Goal: Task Accomplishment & Management: Use online tool/utility

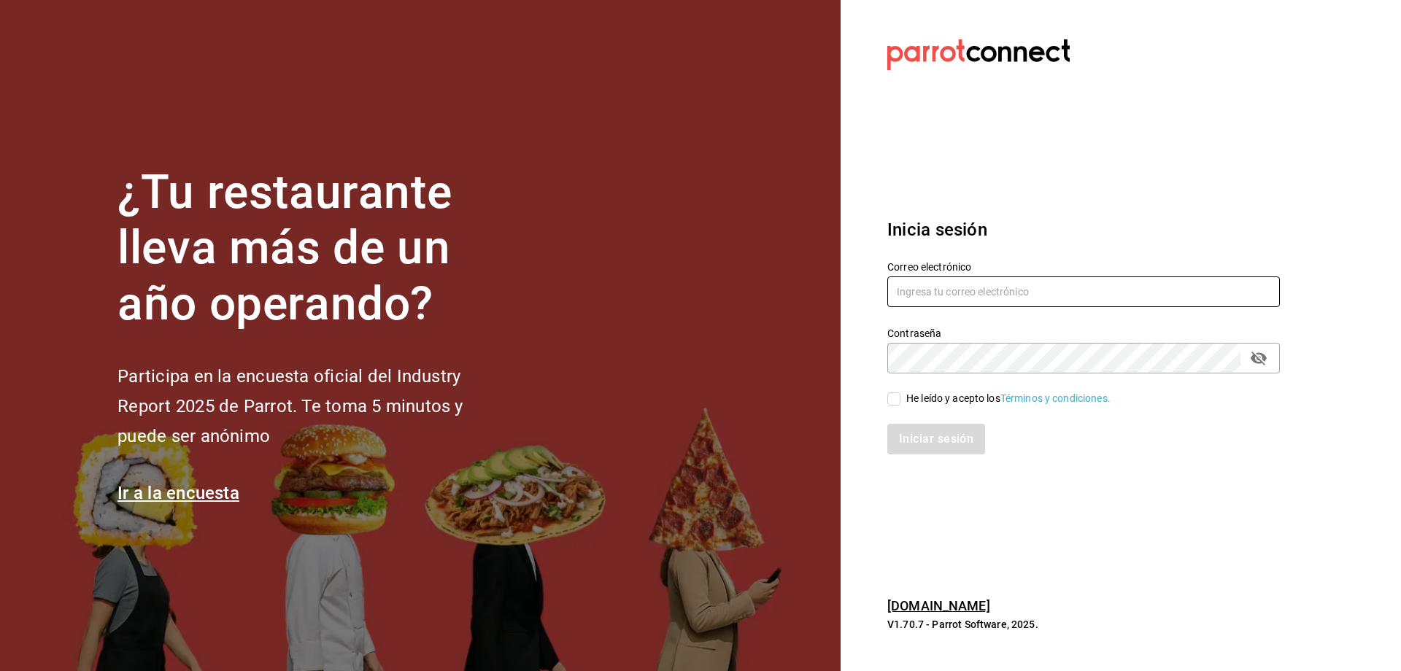
click at [964, 280] on input "text" at bounding box center [1083, 291] width 392 height 31
type input "[EMAIL_ADDRESS][DOMAIN_NAME]"
click at [929, 398] on div "He leído y acepto los Términos y condiciones." at bounding box center [1008, 398] width 204 height 15
click at [900, 398] on input "He leído y acepto los Términos y condiciones." at bounding box center [893, 398] width 13 height 13
checkbox input "true"
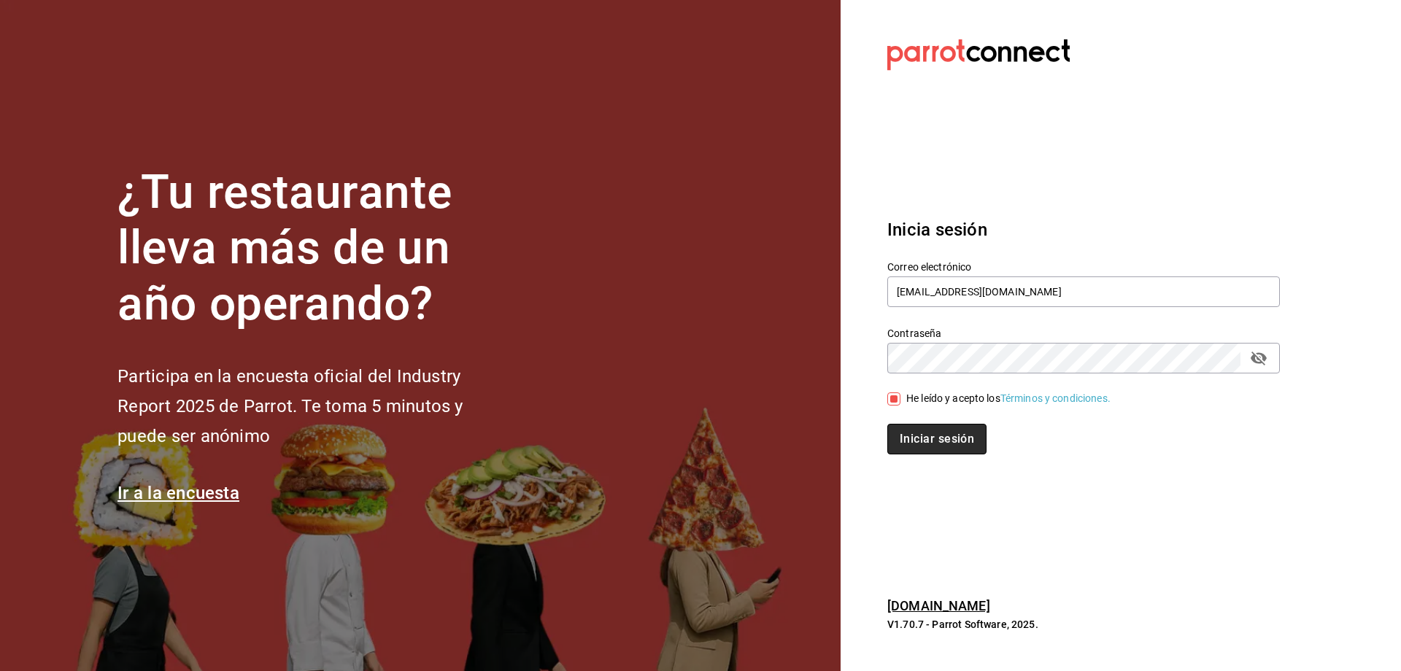
click at [929, 438] on button "Iniciar sesión" at bounding box center [936, 439] width 99 height 31
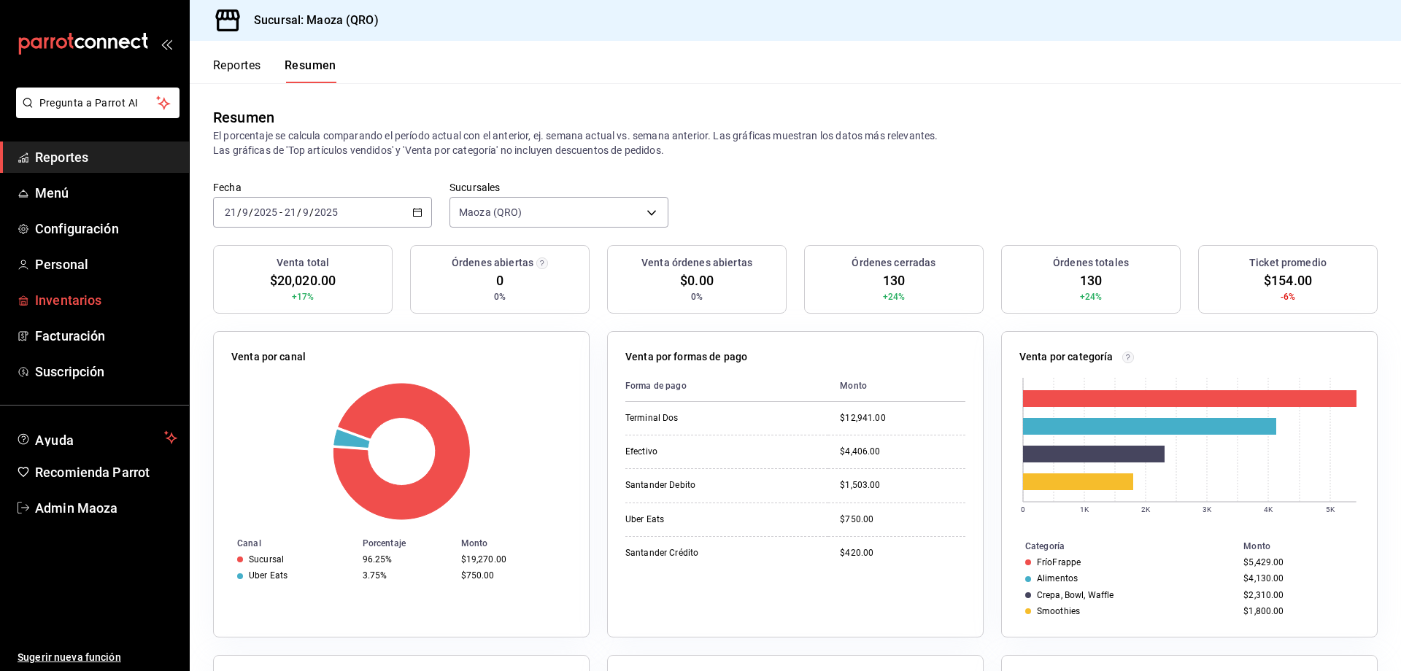
click at [62, 296] on span "Inventarios" at bounding box center [106, 300] width 142 height 20
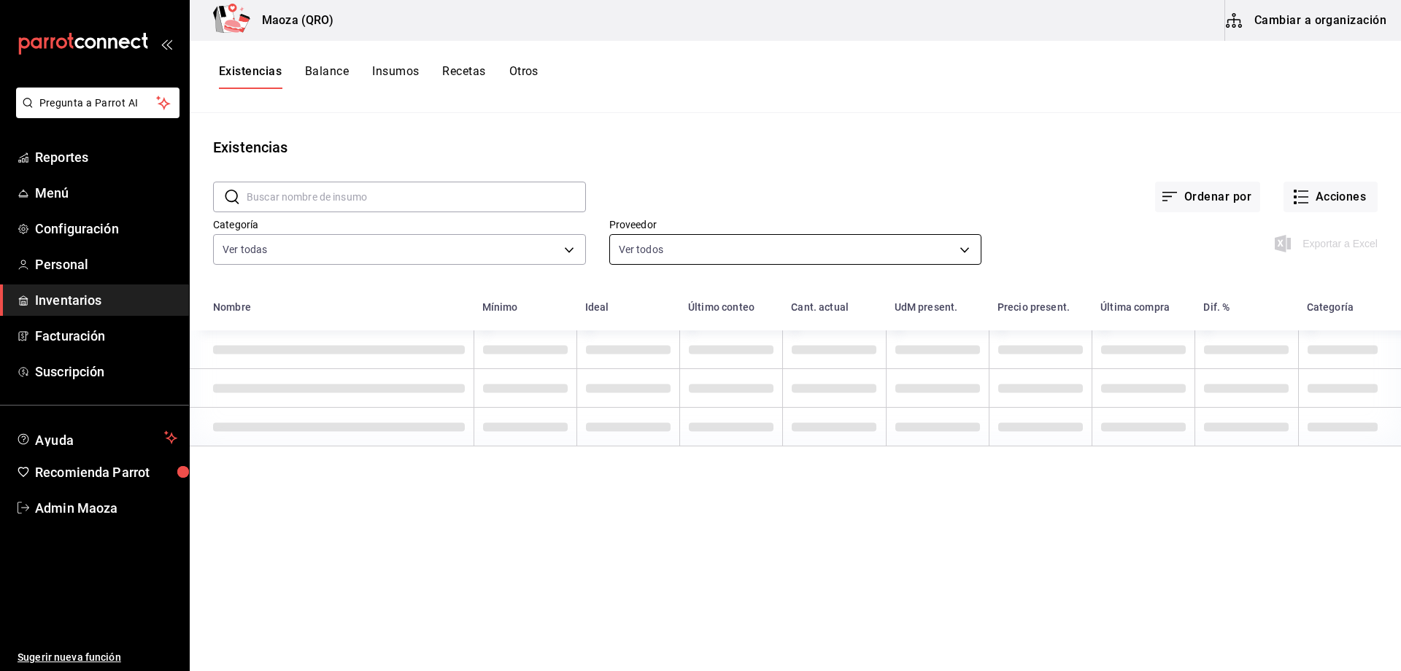
click at [736, 258] on body "Pregunta a Parrot AI Reportes Menú Configuración Personal Inventarios Facturaci…" at bounding box center [700, 330] width 1401 height 661
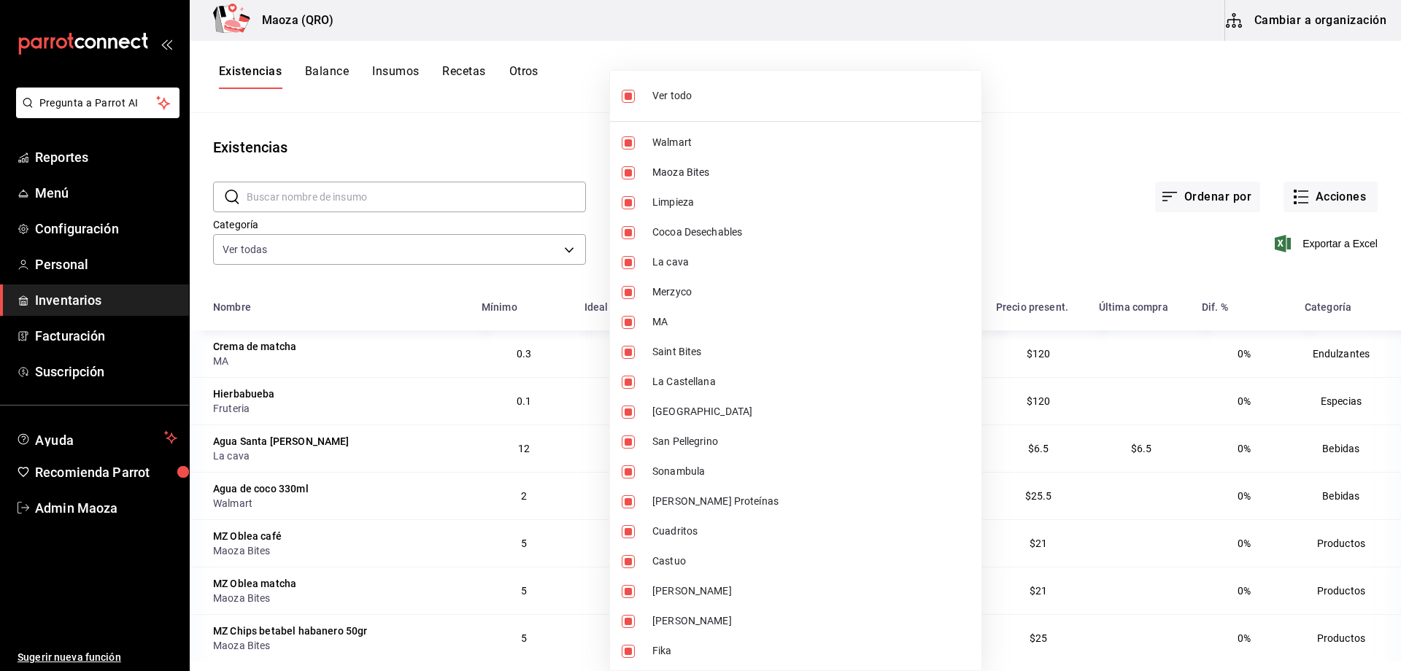
click at [680, 97] on span "Ver todo" at bounding box center [810, 95] width 317 height 15
checkbox input "false"
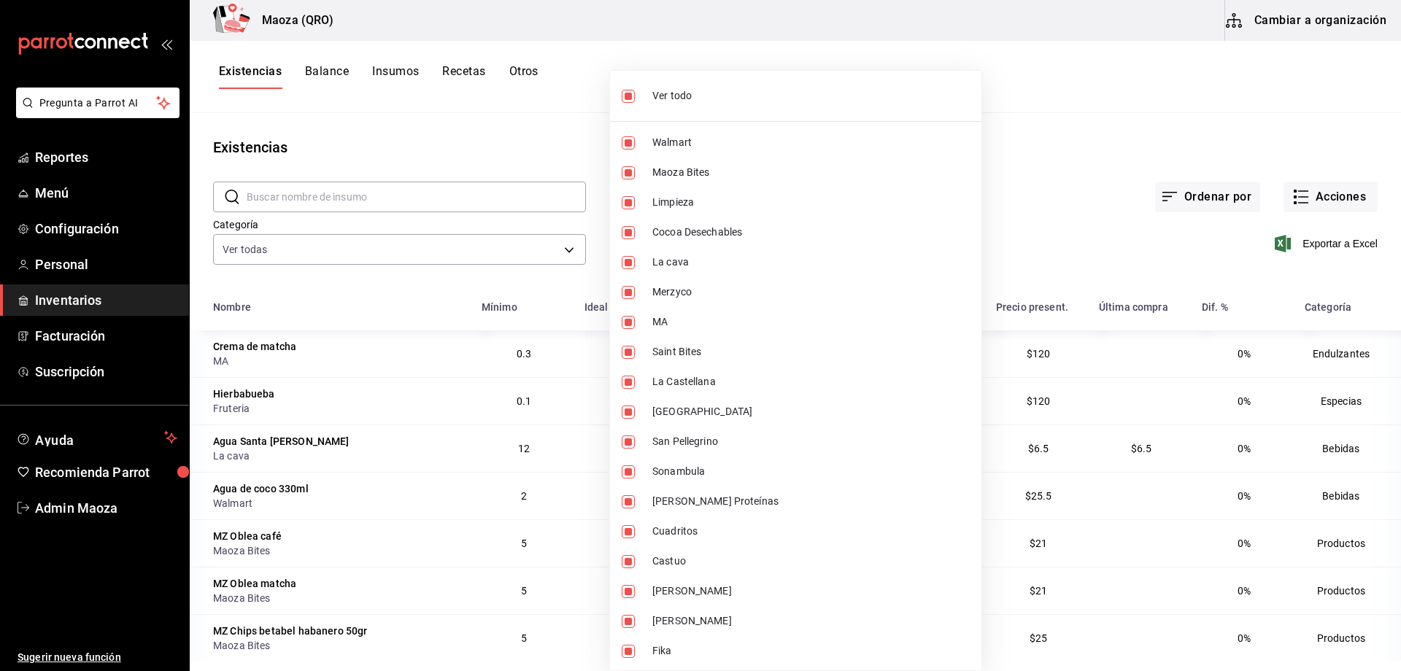
checkbox input "false"
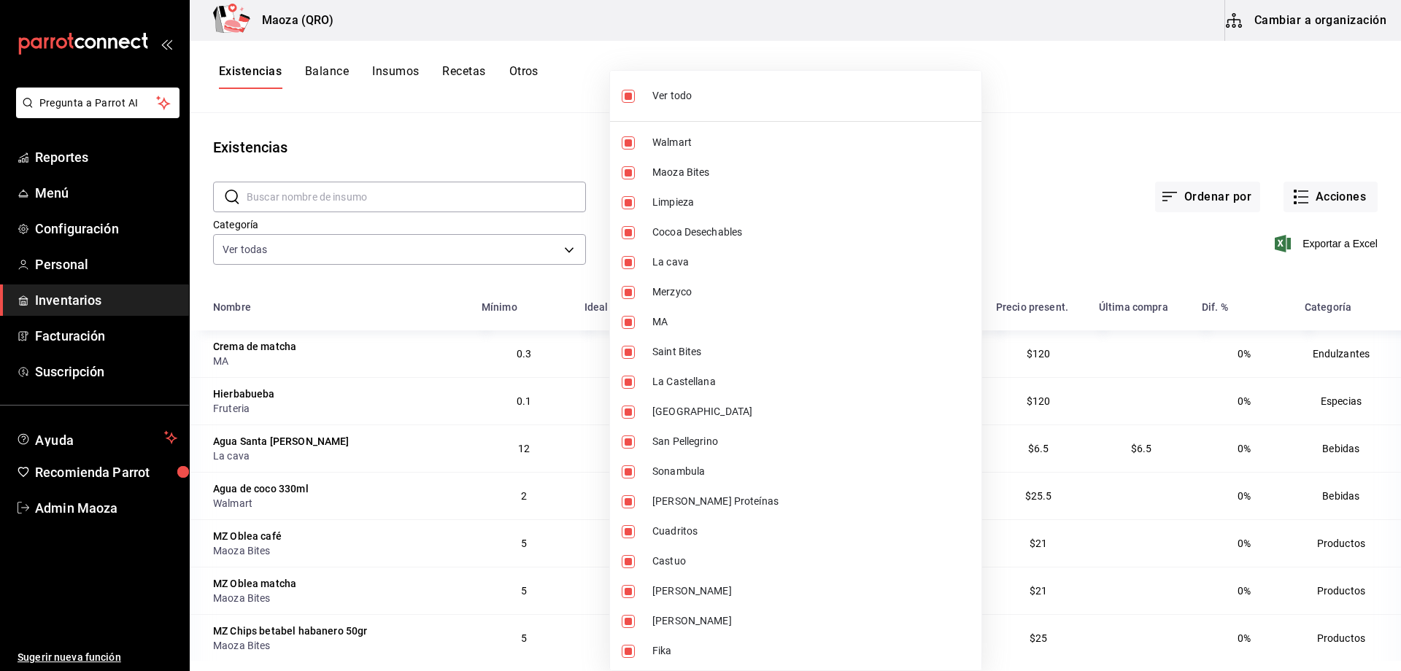
checkbox input "false"
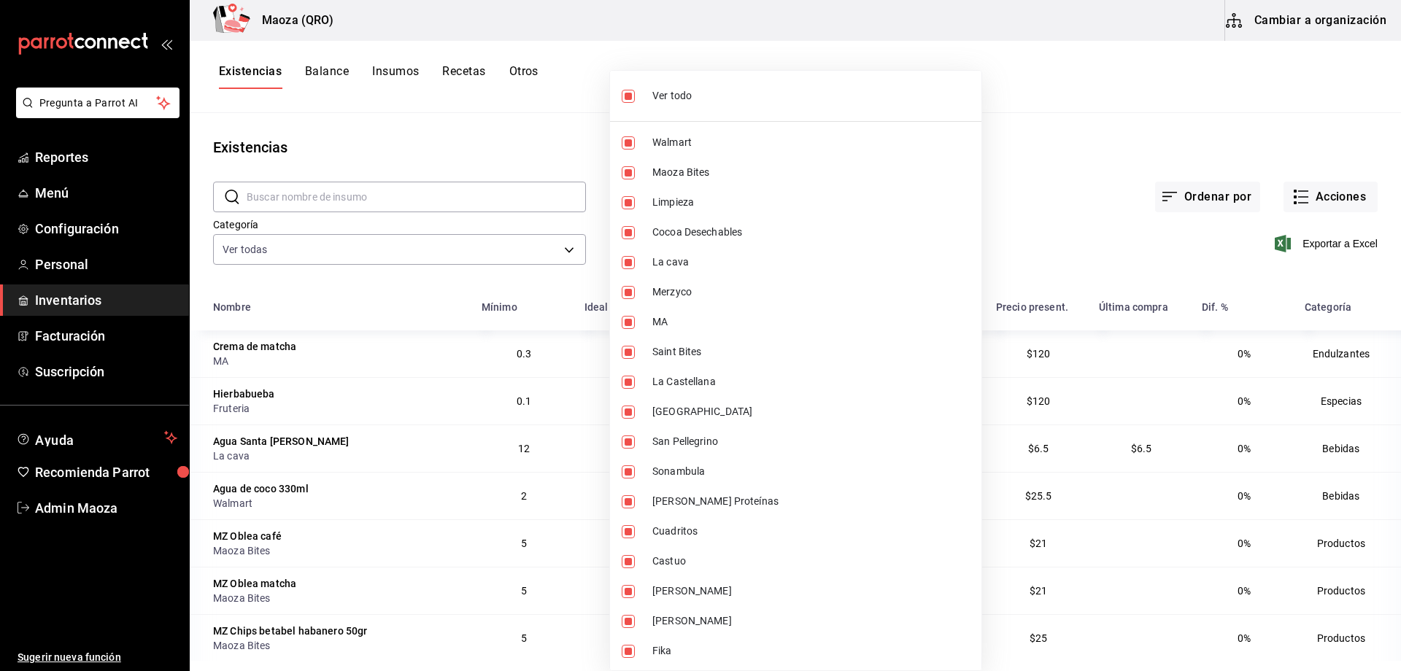
checkbox input "false"
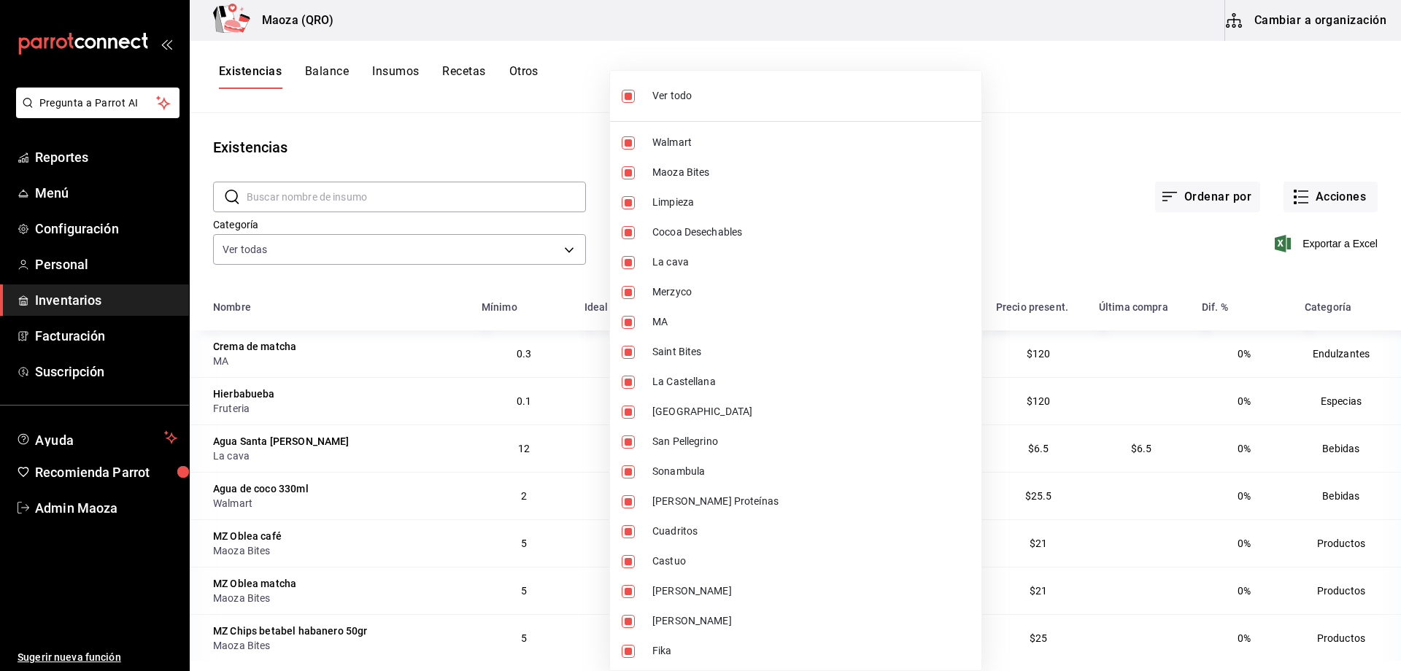
checkbox input "false"
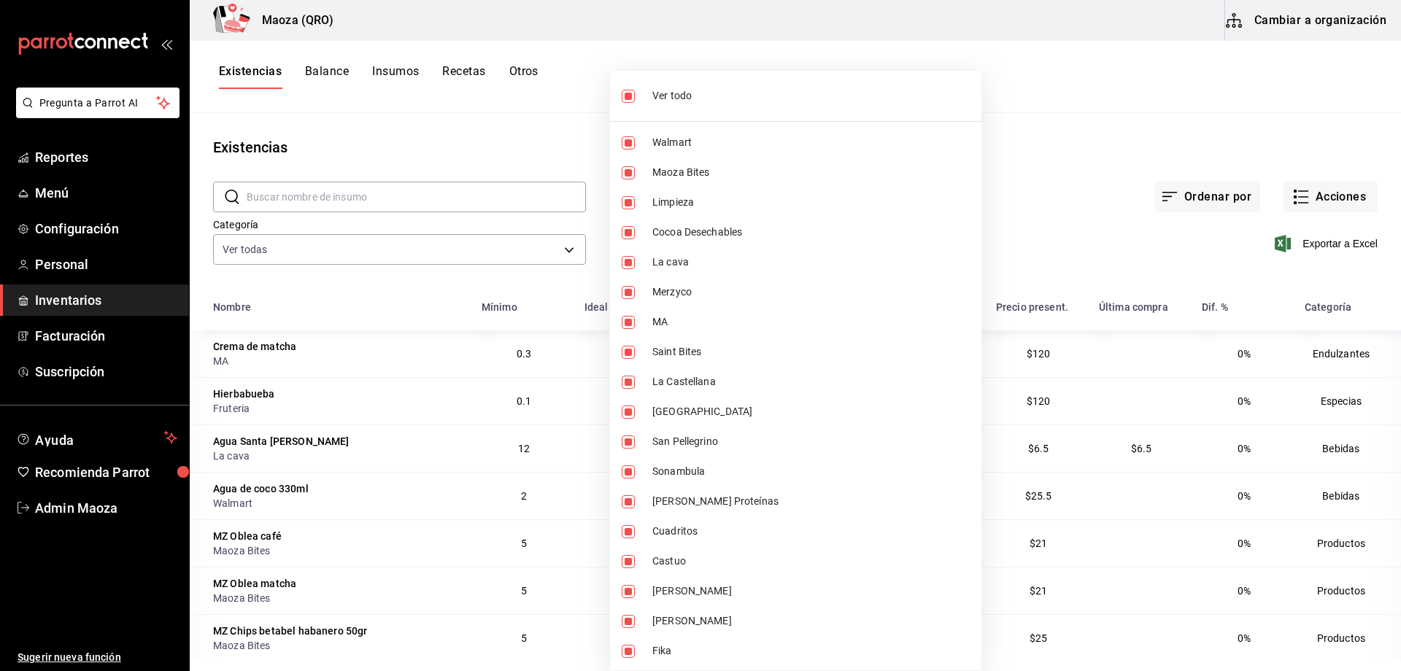
checkbox input "false"
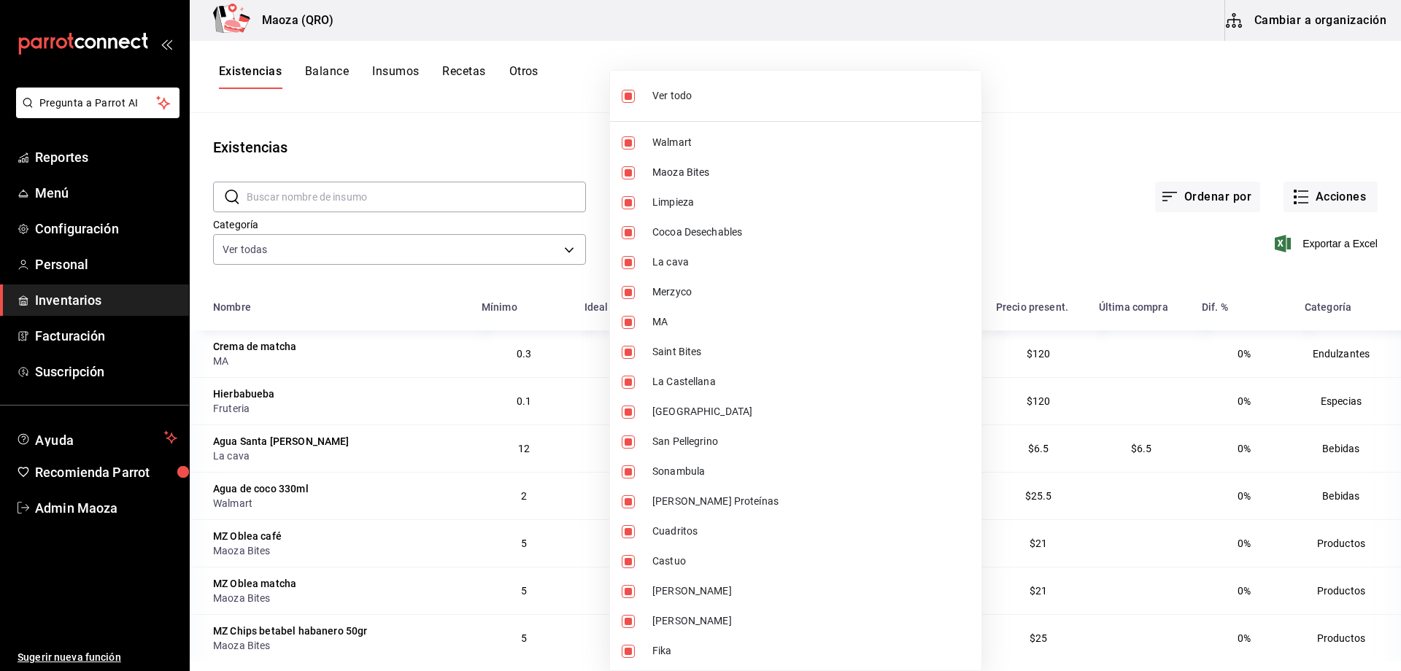
checkbox input "false"
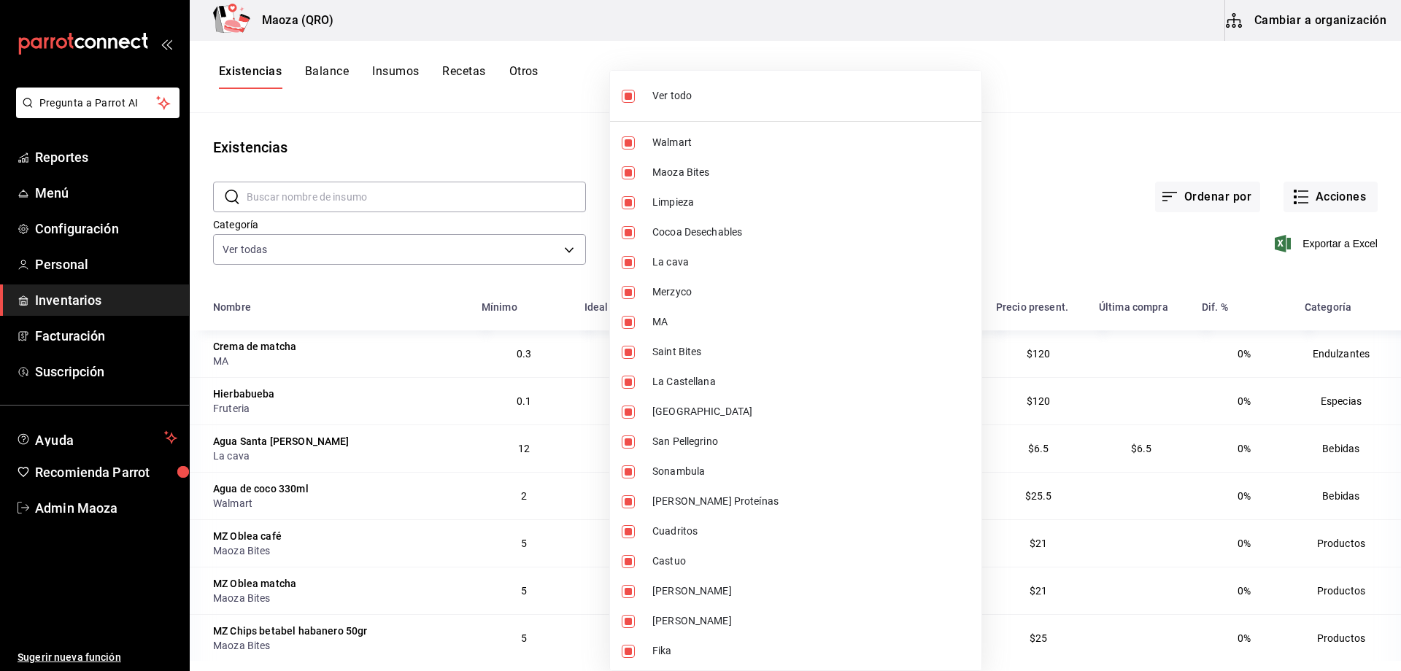
checkbox input "false"
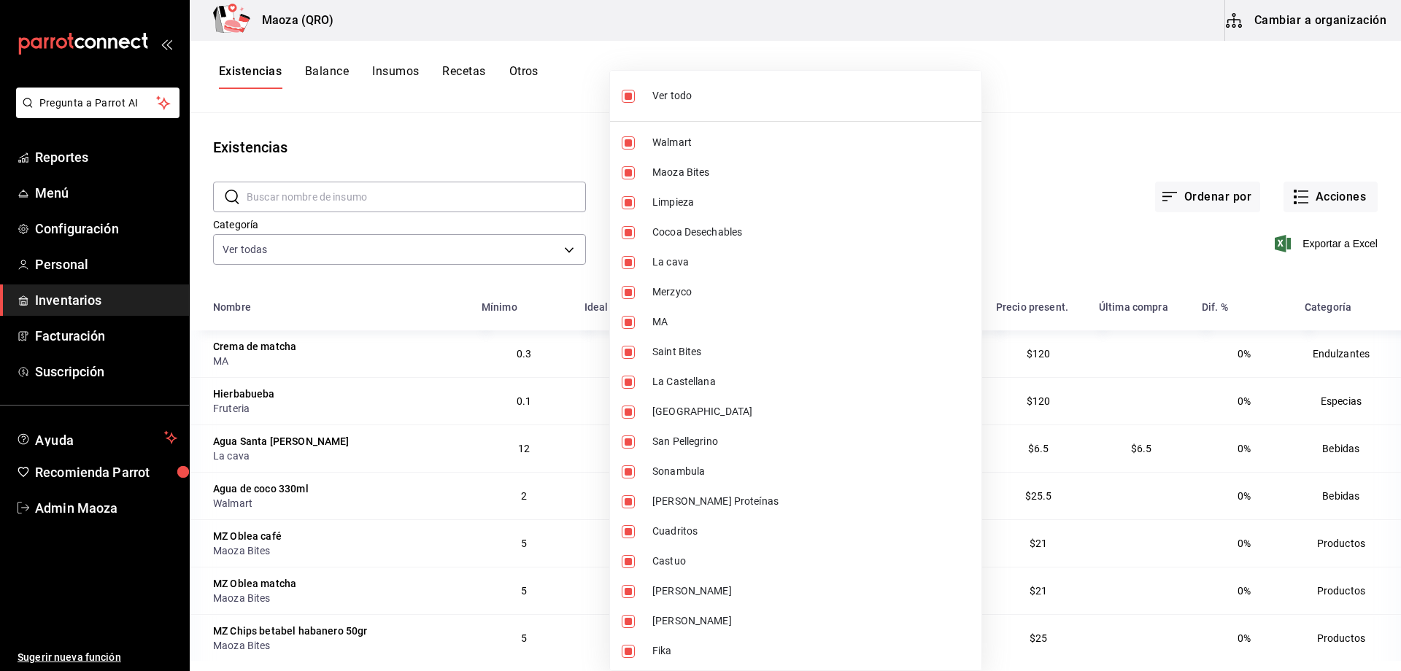
checkbox input "false"
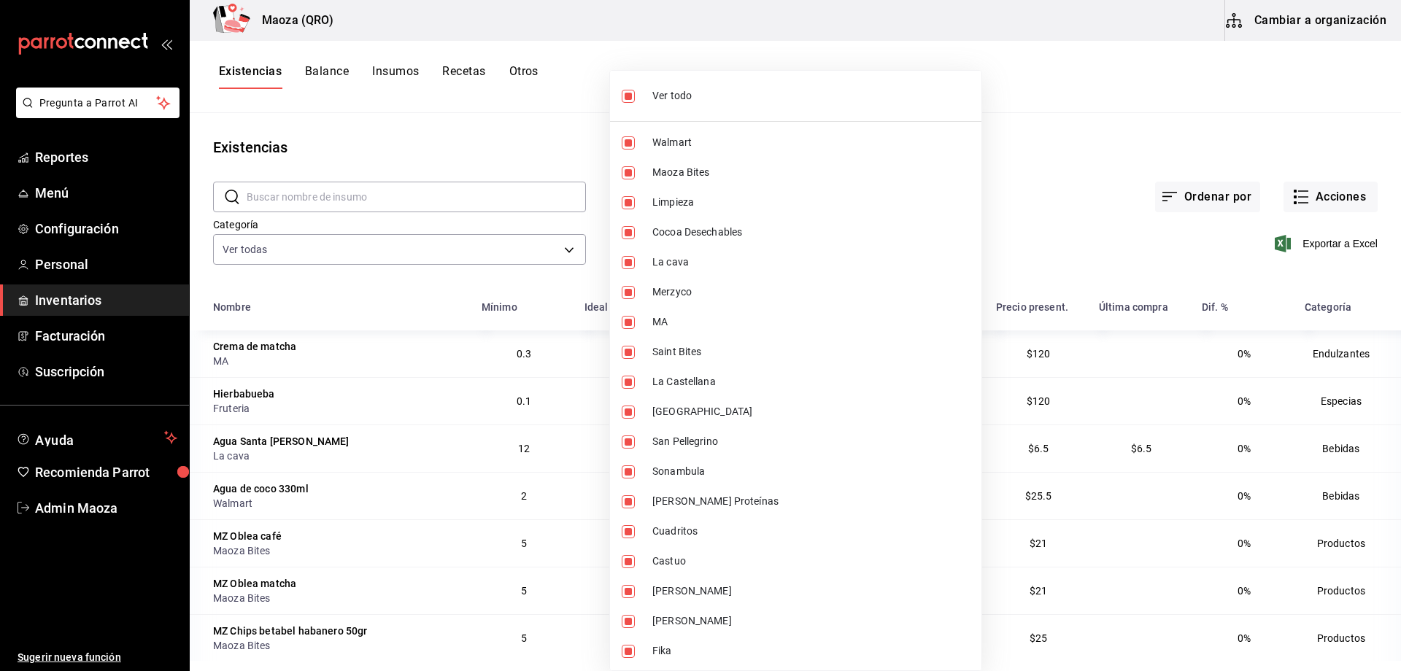
checkbox input "false"
click at [674, 172] on span "Maoza Bites" at bounding box center [810, 172] width 317 height 15
type input "843b4a22-51b7-4536-b9a8-dacebb082ce7"
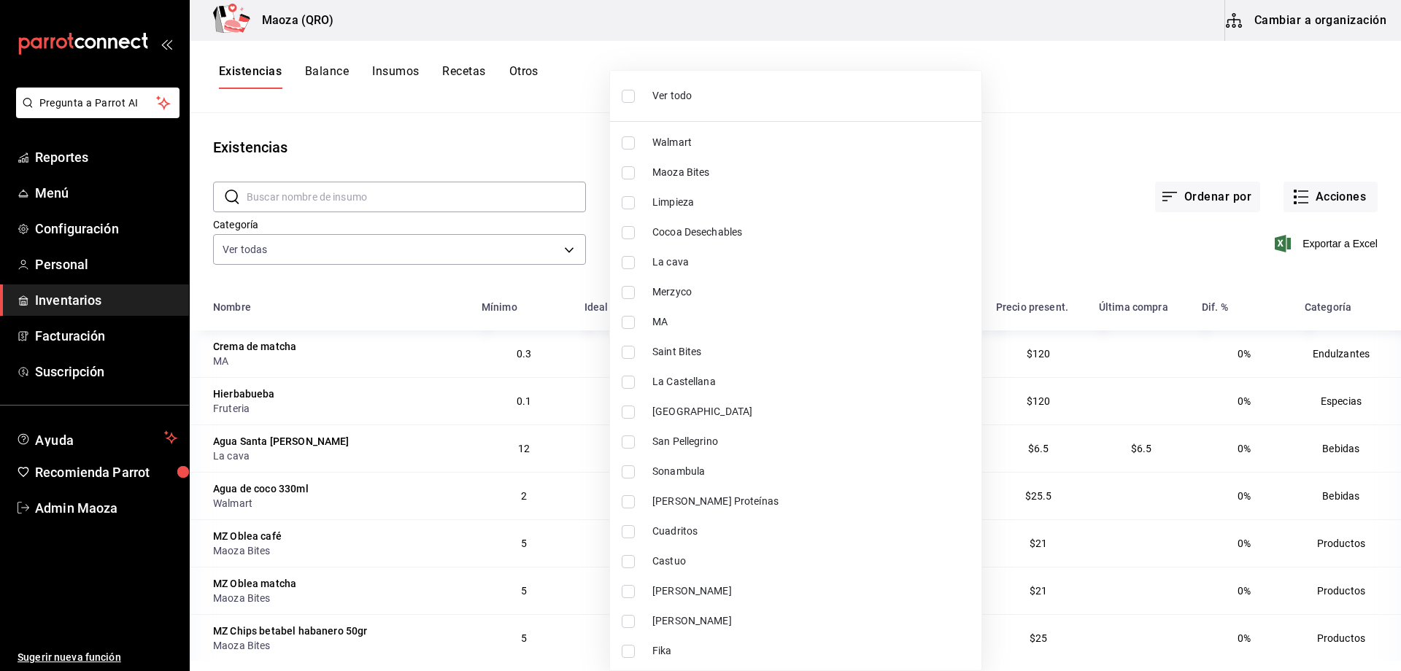
checkbox input "true"
click at [524, 128] on div at bounding box center [700, 335] width 1401 height 671
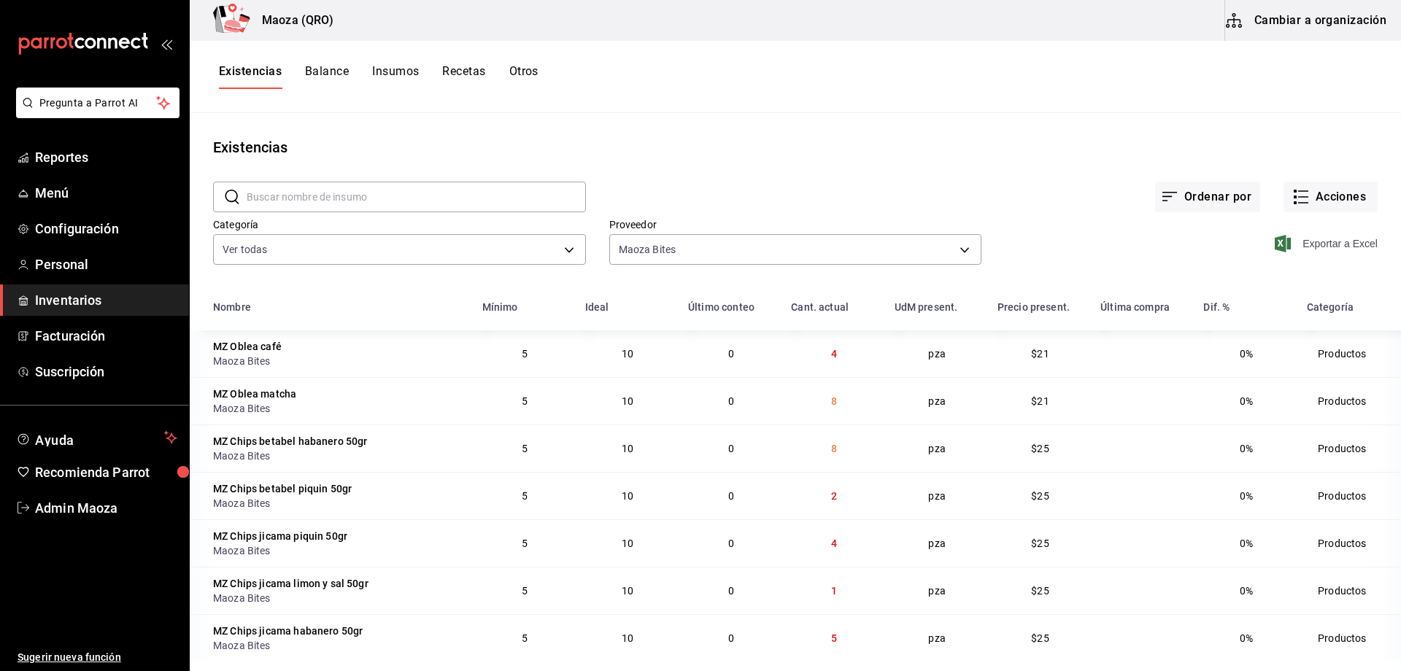
click at [1317, 236] on span "Exportar a Excel" at bounding box center [1327, 244] width 100 height 18
